Goal: Task Accomplishment & Management: Use online tool/utility

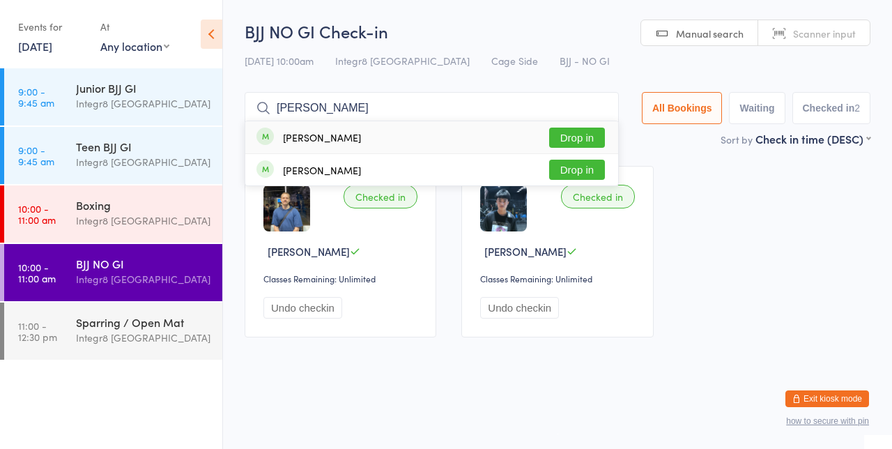
type input "[PERSON_NAME]"
click at [583, 140] on button "Drop in" at bounding box center [577, 138] width 56 height 20
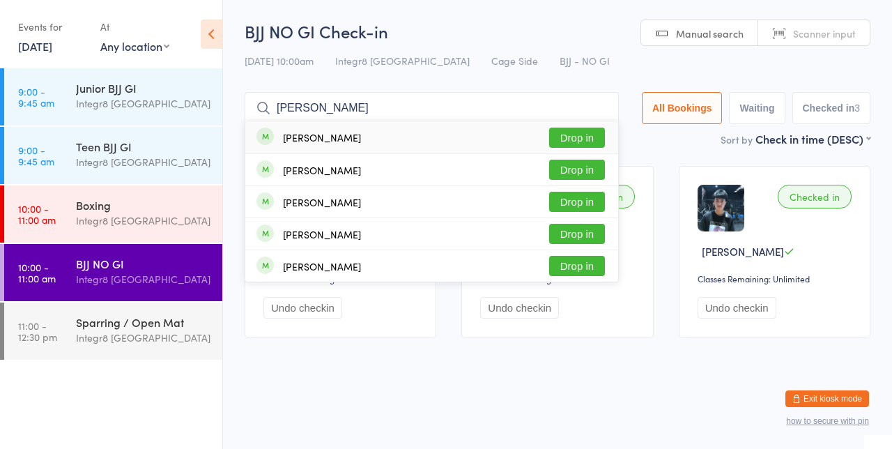
type input "[PERSON_NAME]"
click at [590, 132] on button "Drop in" at bounding box center [577, 138] width 56 height 20
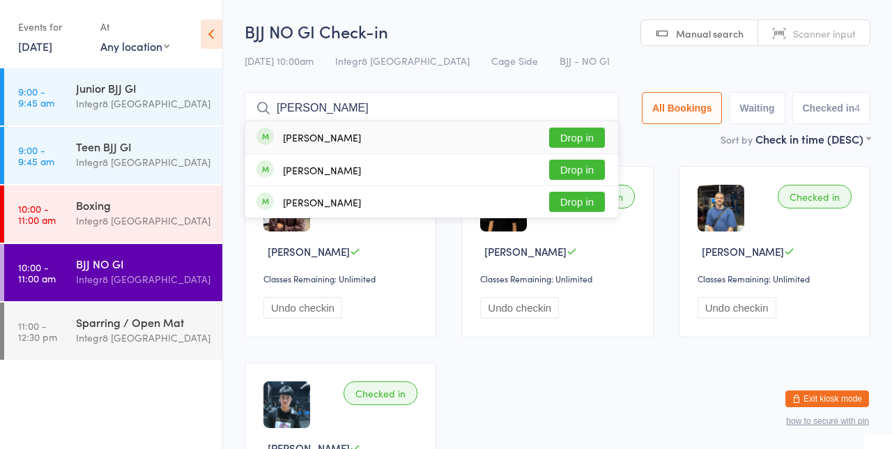
type input "[PERSON_NAME]"
click at [592, 140] on button "Drop in" at bounding box center [577, 138] width 56 height 20
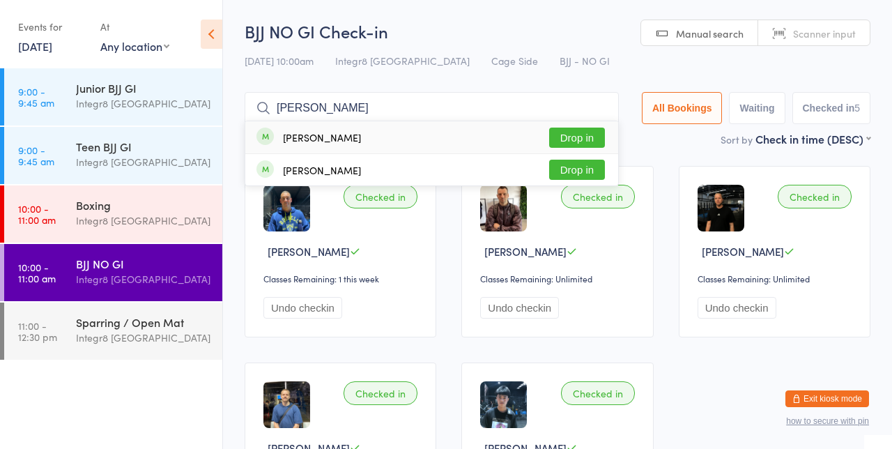
type input "[PERSON_NAME]"
click at [318, 140] on div "[PERSON_NAME]" at bounding box center [322, 137] width 78 height 11
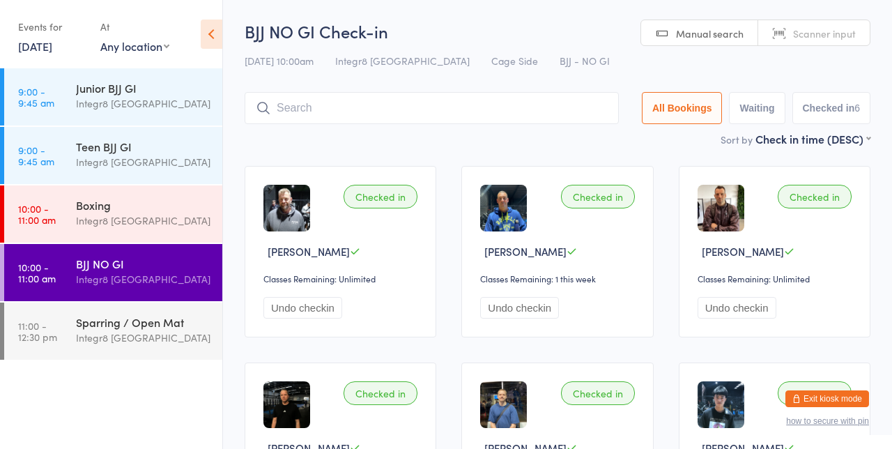
click at [608, 8] on html "You have now entered Kiosk Mode. Members will be able to check themselves in us…" at bounding box center [446, 224] width 892 height 449
click at [84, 202] on div "Boxing" at bounding box center [143, 204] width 135 height 15
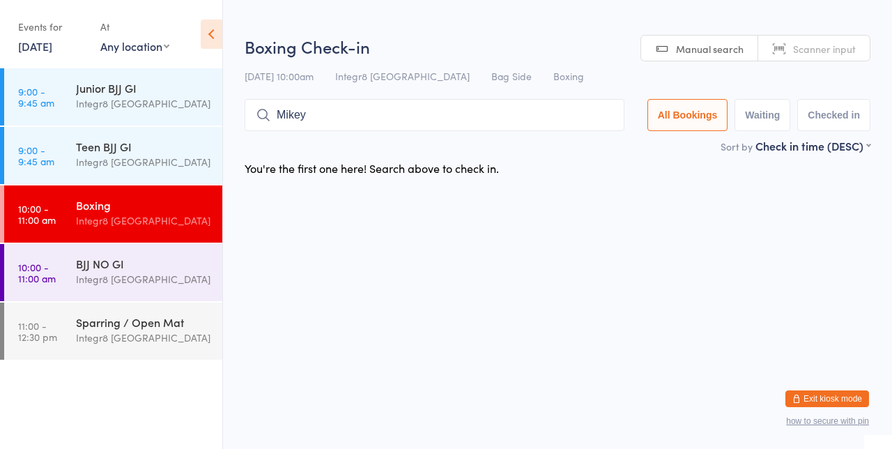
type input "Mikey"
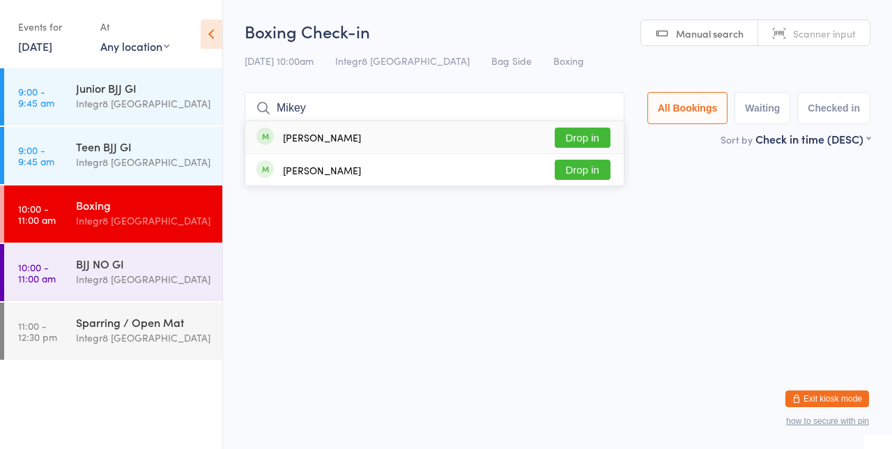
click at [591, 155] on div "[PERSON_NAME] Drop in" at bounding box center [434, 169] width 378 height 31
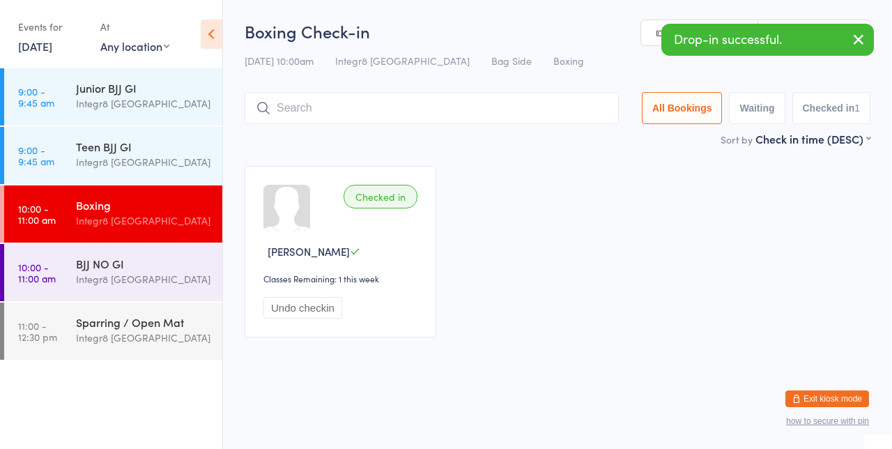
click at [849, 36] on button "button" at bounding box center [858, 40] width 31 height 32
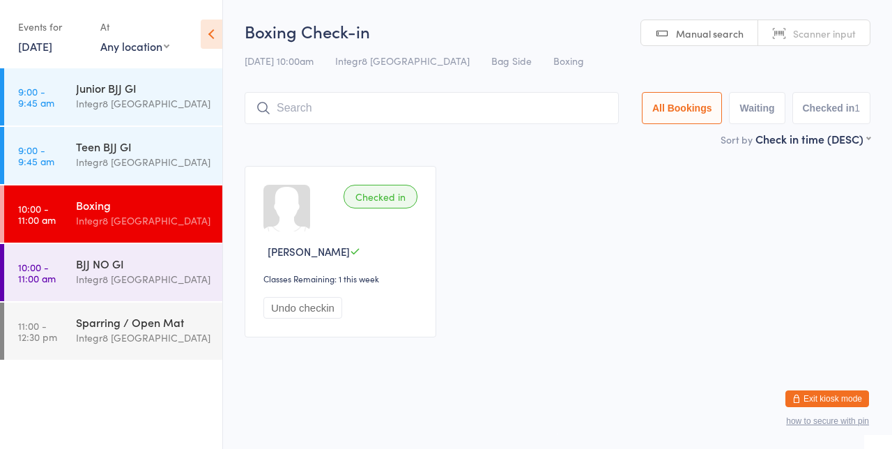
click at [397, 248] on div "[PERSON_NAME]" at bounding box center [342, 251] width 158 height 15
click at [293, 312] on button "Undo checkin" at bounding box center [302, 308] width 79 height 22
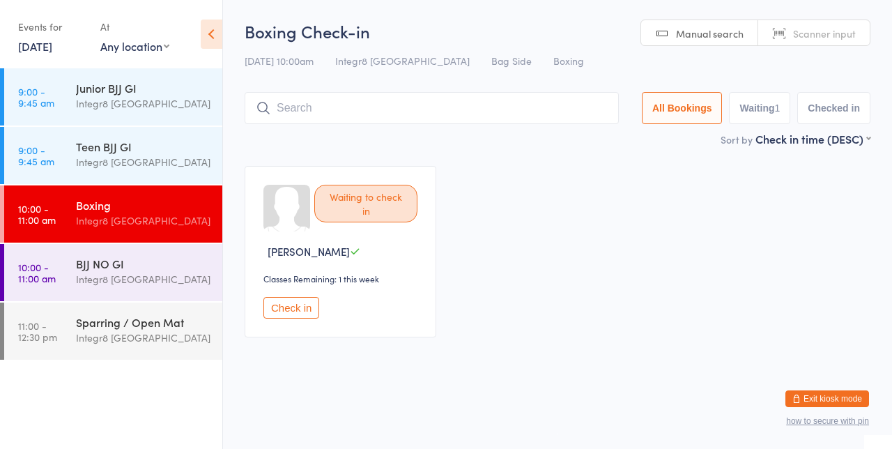
click at [576, 102] on input "search" at bounding box center [432, 108] width 374 height 32
type input "Mikey"
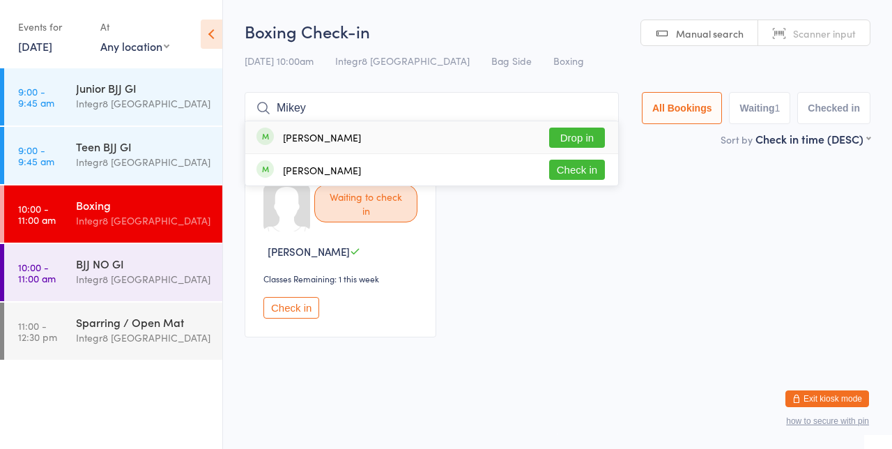
click at [598, 135] on button "Drop in" at bounding box center [577, 138] width 56 height 20
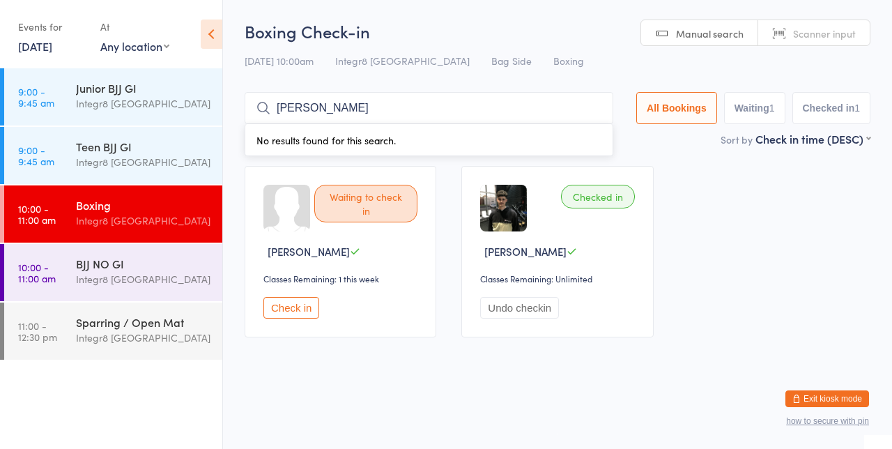
type input "[PERSON_NAME]"
click at [456, 135] on div "[PERSON_NAME] Dos [PERSON_NAME] Drop in" at bounding box center [428, 137] width 367 height 32
